Goal: Transaction & Acquisition: Subscribe to service/newsletter

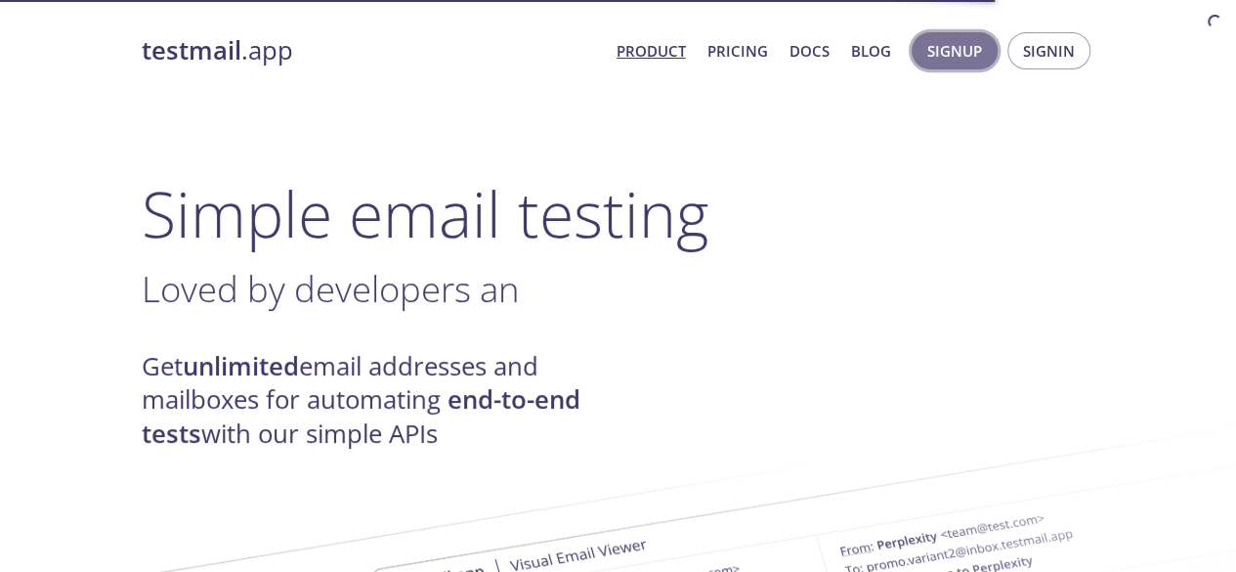
click at [950, 43] on span "Signup" at bounding box center [954, 50] width 55 height 25
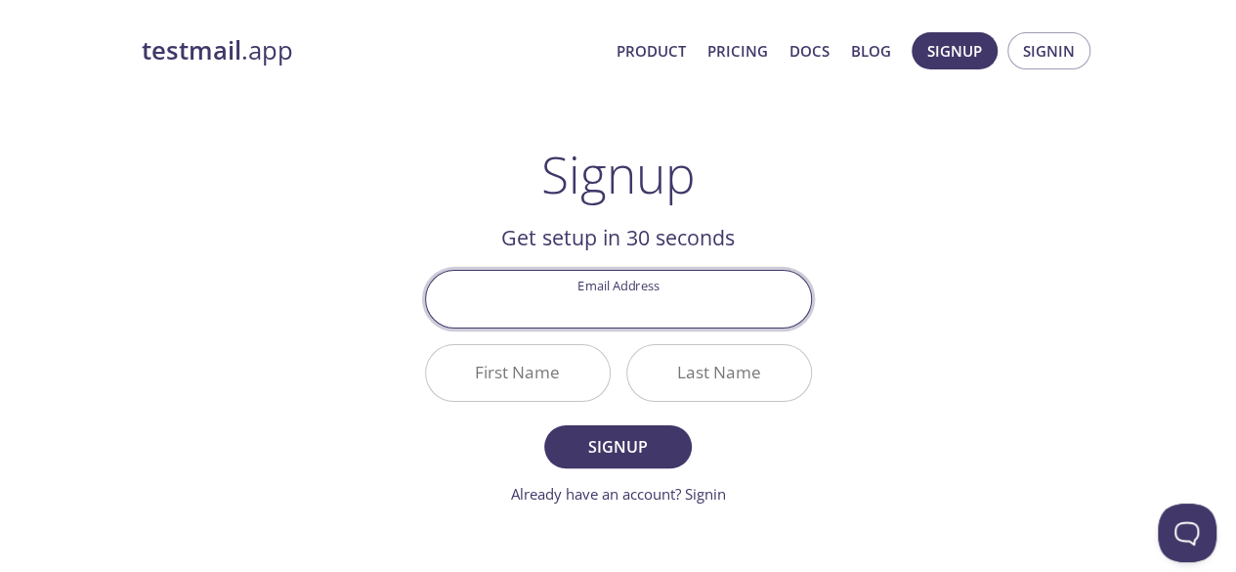
click at [693, 297] on input "Email Address" at bounding box center [618, 299] width 385 height 56
type input "[EMAIL_ADDRESS][DOMAIN_NAME]"
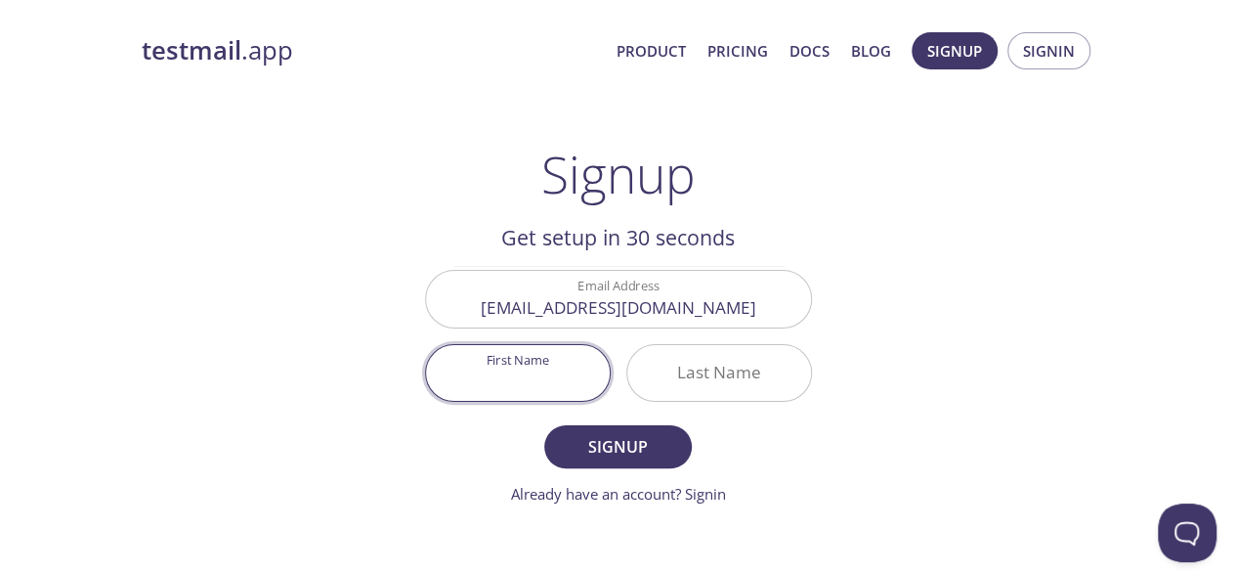
click at [552, 361] on input "First Name" at bounding box center [518, 373] width 184 height 56
type input "Shipi"
click at [696, 382] on input "Last Name" at bounding box center [719, 373] width 184 height 56
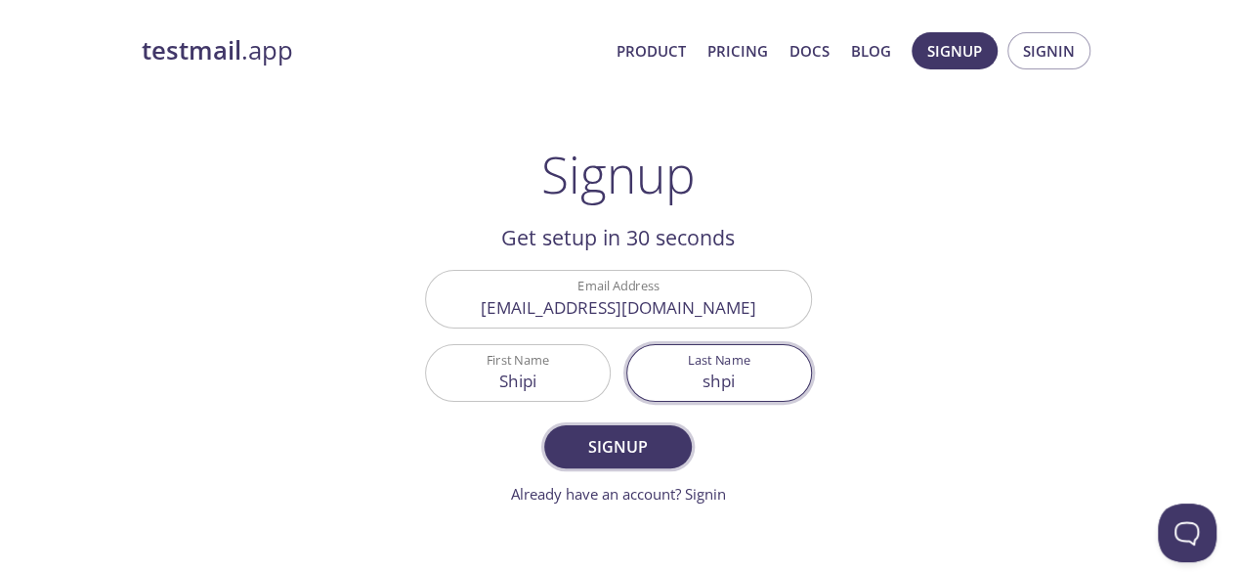
type input "shpi"
click at [681, 448] on button "Signup" at bounding box center [617, 446] width 147 height 43
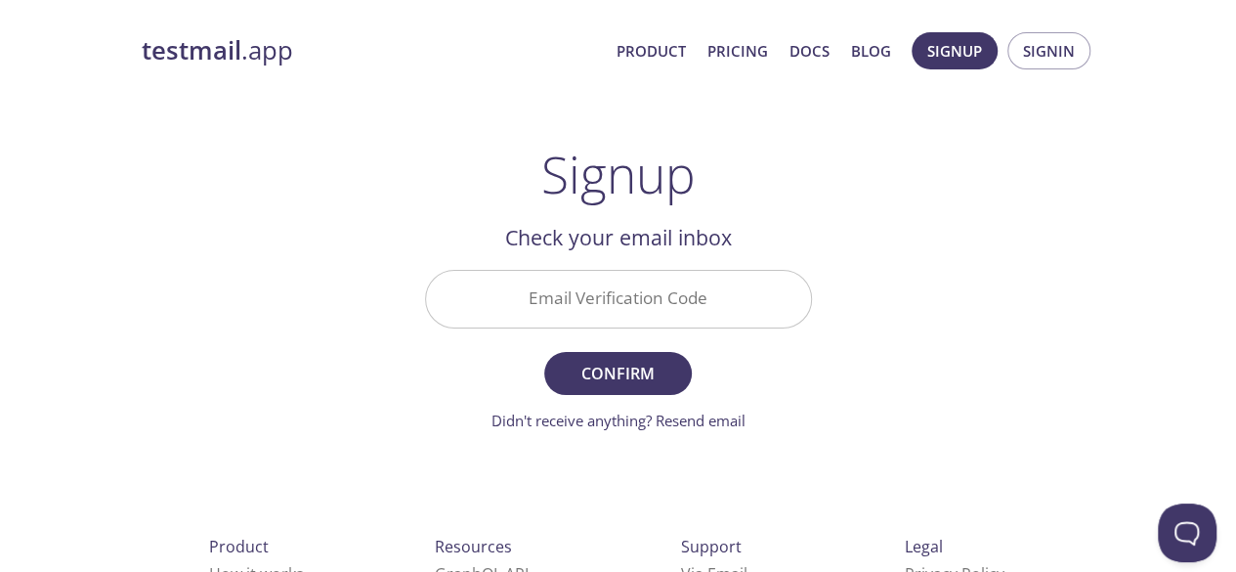
click at [694, 317] on input "Email Verification Code" at bounding box center [618, 299] width 385 height 56
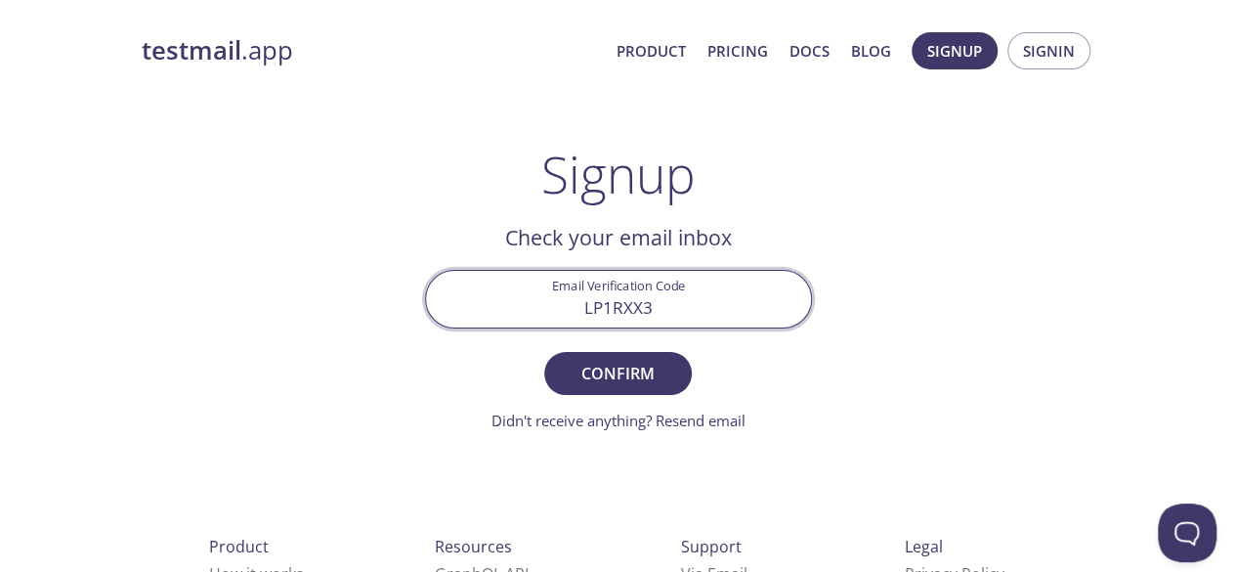
type input "LP1RXX3"
click at [653, 376] on span "Confirm" at bounding box center [618, 373] width 104 height 27
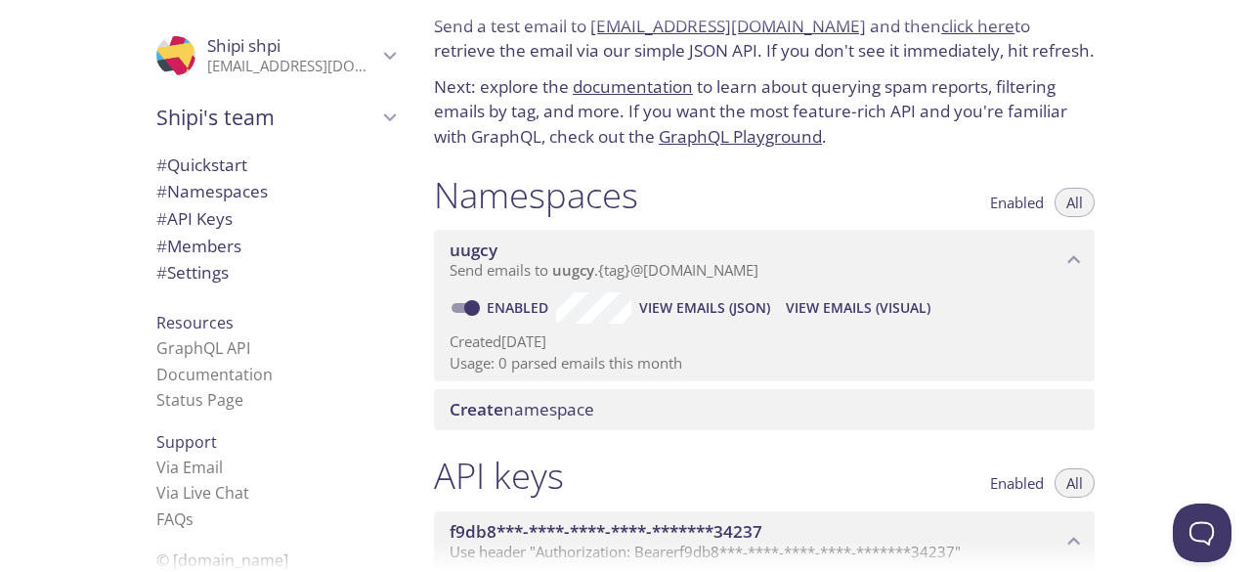
scroll to position [35, 0]
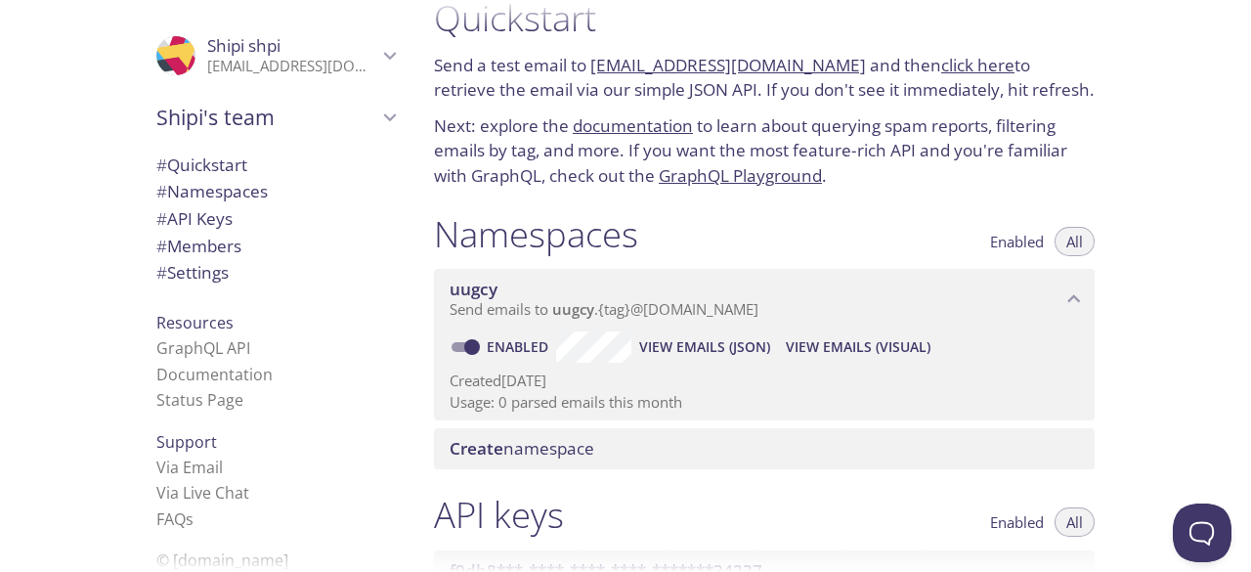
click at [1082, 292] on icon "uugcy namespace" at bounding box center [1073, 298] width 25 height 25
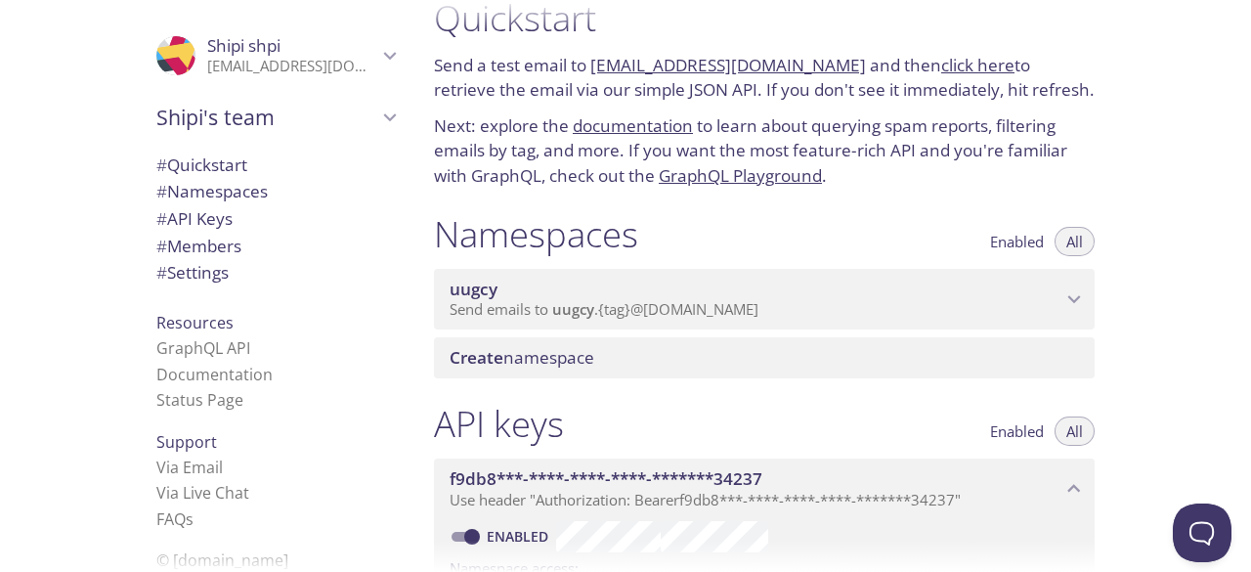
click at [1082, 292] on icon "uugcy namespace" at bounding box center [1073, 298] width 25 height 25
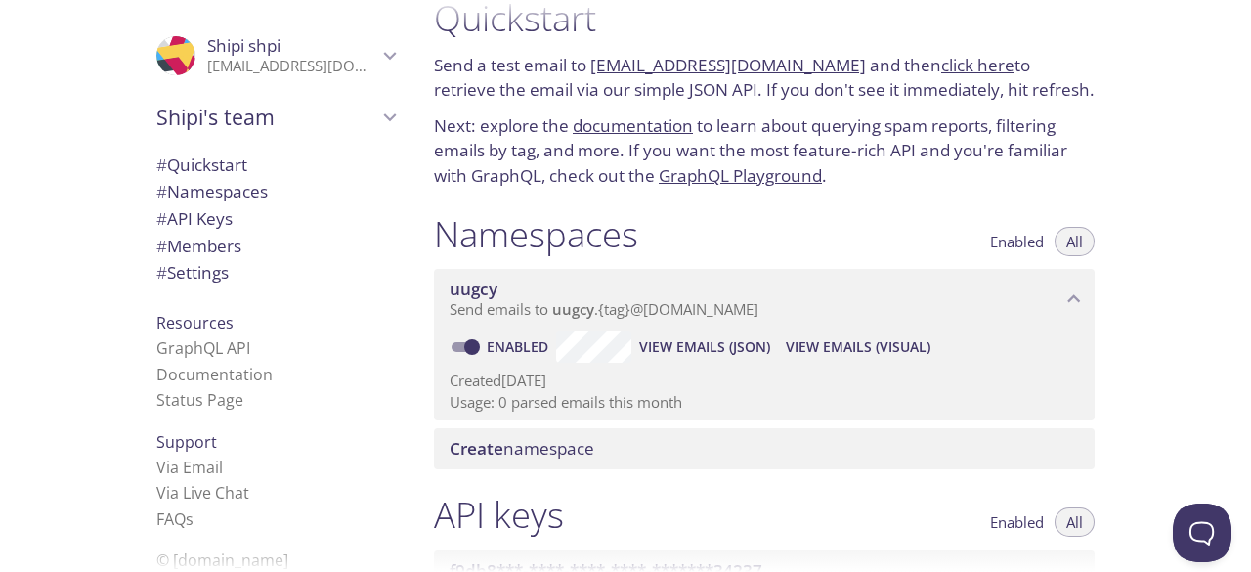
scroll to position [0, 0]
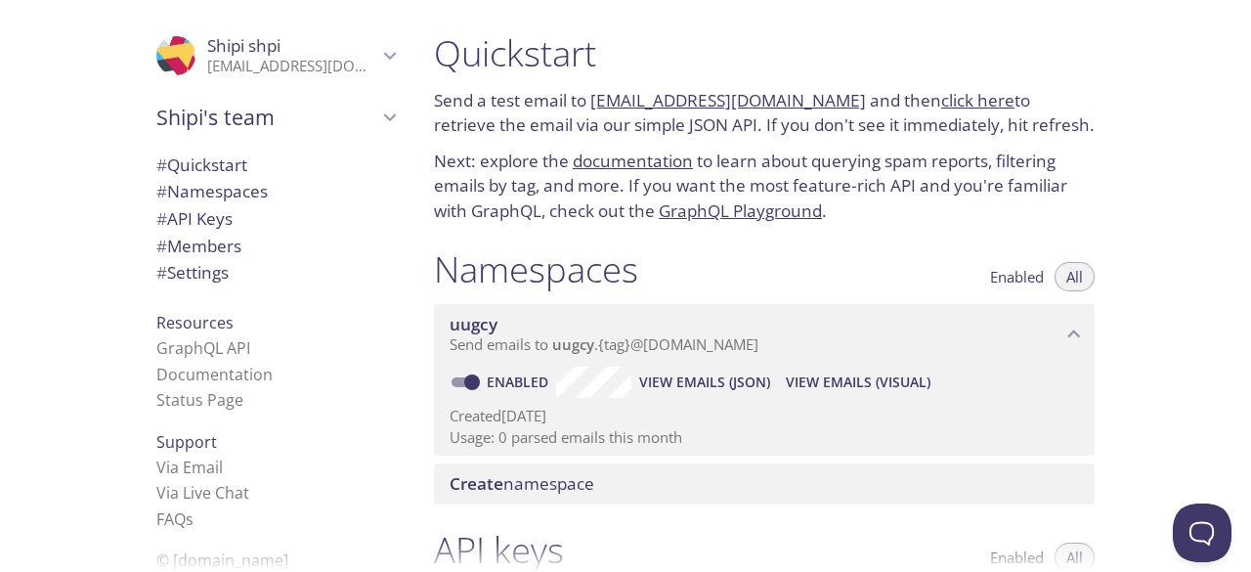
click at [1212, 347] on div "Quickstart Send a test email to [EMAIL_ADDRESS][DOMAIN_NAME] and then click her…" at bounding box center [834, 286] width 832 height 572
